Goal: Information Seeking & Learning: Learn about a topic

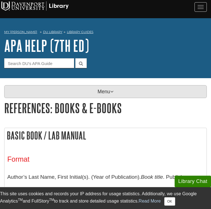
click at [97, 93] on p "Menu" at bounding box center [105, 91] width 202 height 13
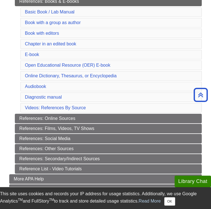
scroll to position [193, 0]
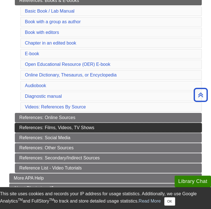
click at [86, 127] on link "References: Films, Videos, TV Shows" at bounding box center [108, 128] width 187 height 10
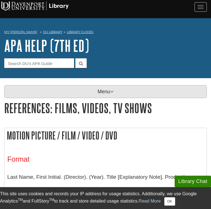
click at [93, 97] on p "Menu" at bounding box center [105, 91] width 202 height 13
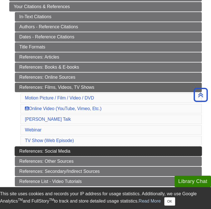
scroll to position [136, 0]
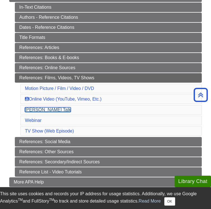
click at [37, 109] on link "[PERSON_NAME] Talk" at bounding box center [48, 109] width 46 height 5
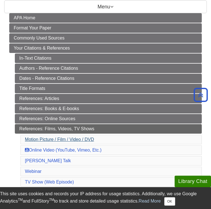
scroll to position [93, 0]
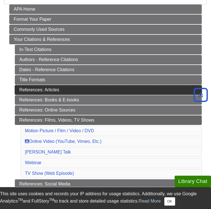
click at [62, 89] on link "References: Articles" at bounding box center [108, 90] width 187 height 10
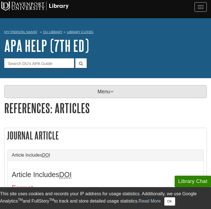
click at [94, 94] on p "Menu" at bounding box center [105, 91] width 202 height 13
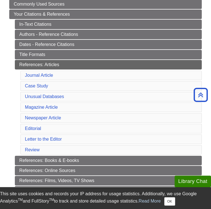
scroll to position [121, 0]
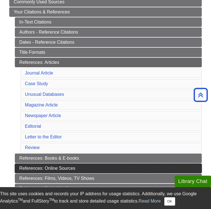
click at [63, 166] on link "References: Online Sources" at bounding box center [108, 168] width 187 height 10
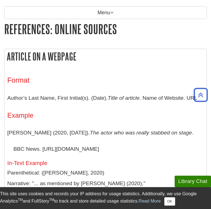
scroll to position [83, 0]
